Goal: Information Seeking & Learning: Understand process/instructions

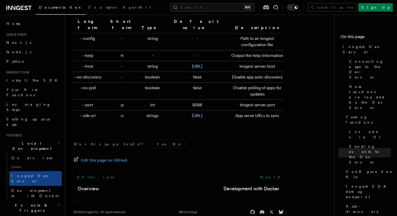
scroll to position [1769, 0]
drag, startPoint x: 101, startPoint y: 102, endPoint x: 79, endPoint y: 103, distance: 21.8
click at [79, 103] on td "--port" at bounding box center [89, 105] width 30 height 11
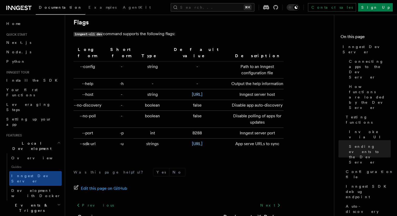
scroll to position [1743, 0]
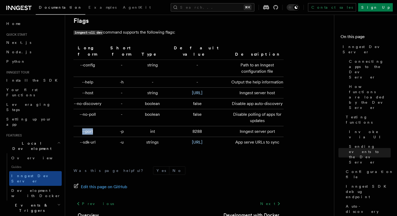
drag, startPoint x: 96, startPoint y: 126, endPoint x: 81, endPoint y: 126, distance: 15.0
click at [81, 126] on td "--port" at bounding box center [89, 131] width 30 height 11
click at [175, 127] on td "8288" at bounding box center [197, 131] width 63 height 11
copy td "8288"
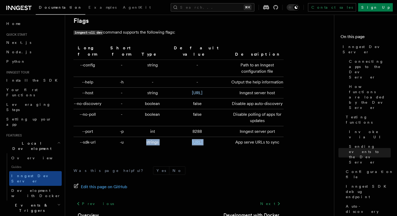
drag, startPoint x: 221, startPoint y: 139, endPoint x: 131, endPoint y: 138, distance: 89.3
click at [131, 138] on tr "--sdk-url -u strings [URL] App serve URLs to sync" at bounding box center [179, 142] width 210 height 11
click at [139, 138] on td "strings" at bounding box center [152, 142] width 26 height 11
drag, startPoint x: 131, startPoint y: 138, endPoint x: 278, endPoint y: 139, distance: 147.1
click at [278, 139] on tr "--sdk-url -u strings [URL] App serve URLs to sync" at bounding box center [179, 142] width 210 height 11
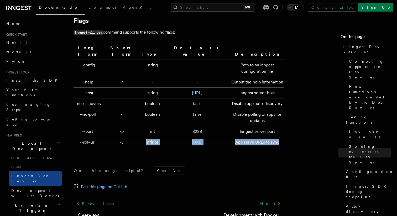
click at [278, 139] on td "App serve URLs to sync" at bounding box center [256, 142] width 55 height 11
drag, startPoint x: 278, startPoint y: 139, endPoint x: 121, endPoint y: 139, distance: 157.3
click at [121, 139] on tr "--sdk-url -u strings [URL] App serve URLs to sync" at bounding box center [179, 142] width 210 height 11
click at [121, 139] on td "-u" at bounding box center [121, 142] width 35 height 11
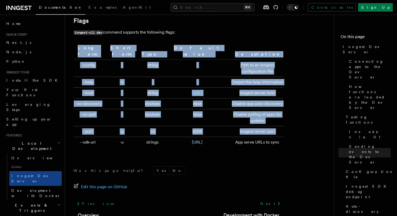
drag, startPoint x: 77, startPoint y: 138, endPoint x: 297, endPoint y: 142, distance: 220.4
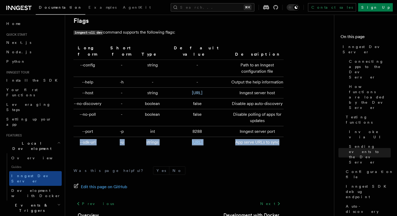
drag, startPoint x: 297, startPoint y: 142, endPoint x: 76, endPoint y: 135, distance: 220.7
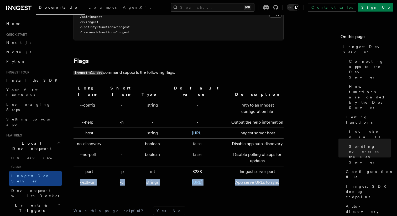
scroll to position [1705, 0]
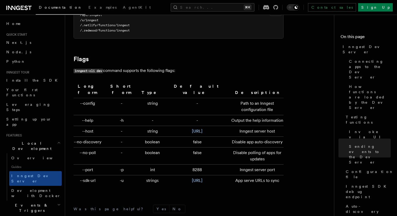
click at [184, 167] on td "8288" at bounding box center [197, 170] width 63 height 11
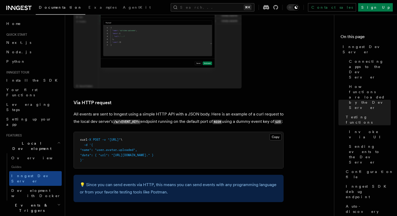
scroll to position [1329, 0]
